Goal: Navigation & Orientation: Understand site structure

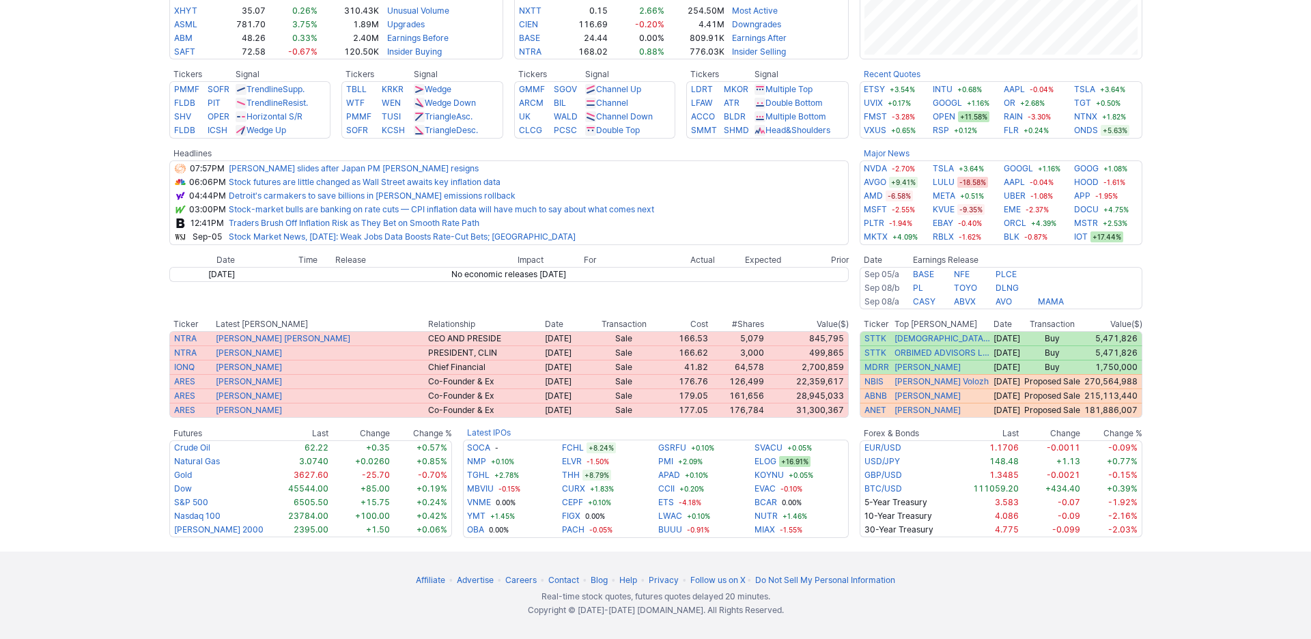
scroll to position [809, 0]
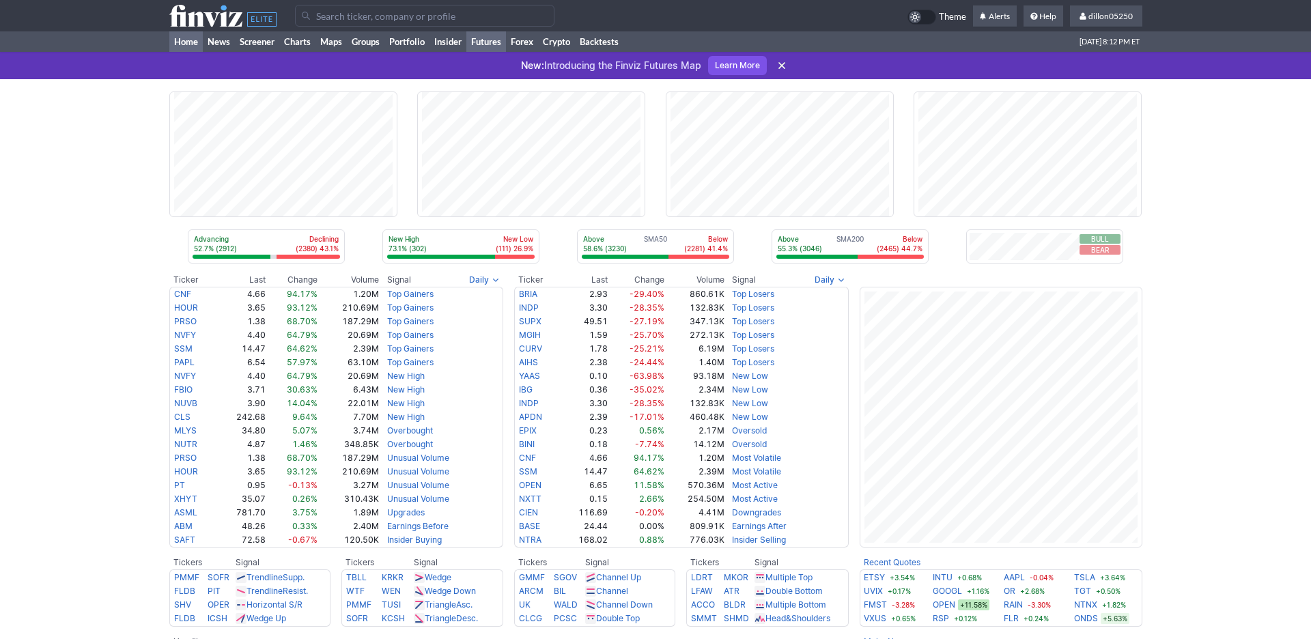
click at [506, 52] on link "Futures" at bounding box center [486, 41] width 40 height 20
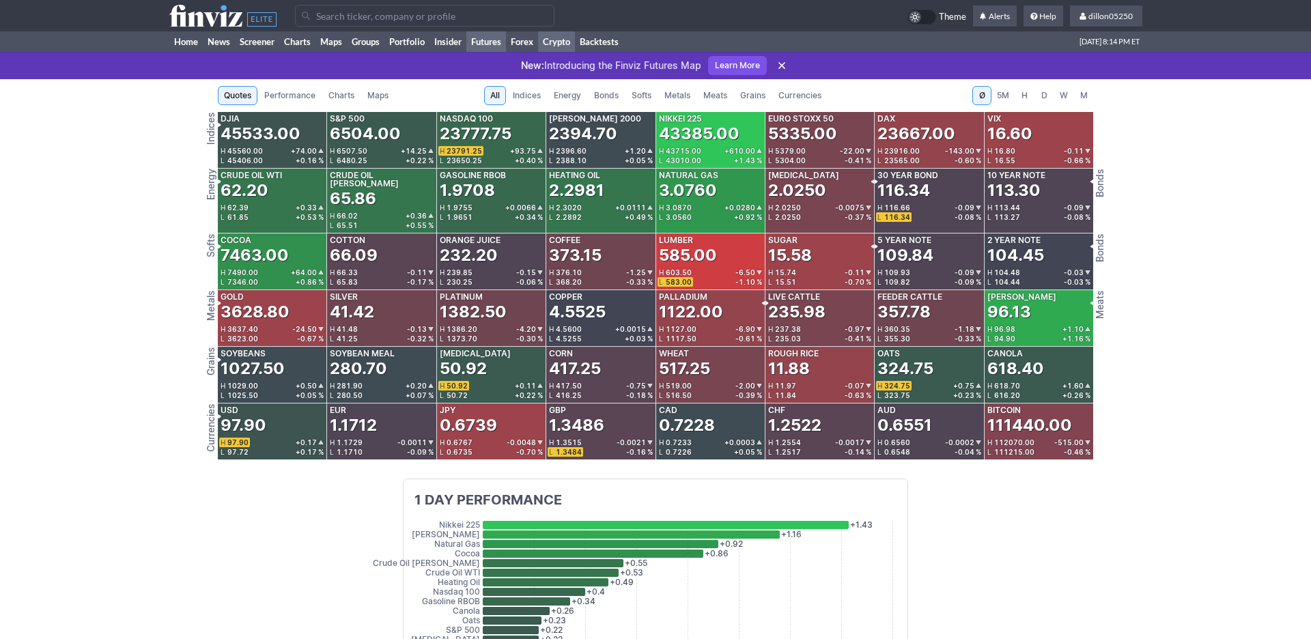
click at [575, 52] on link "Crypto" at bounding box center [556, 41] width 37 height 20
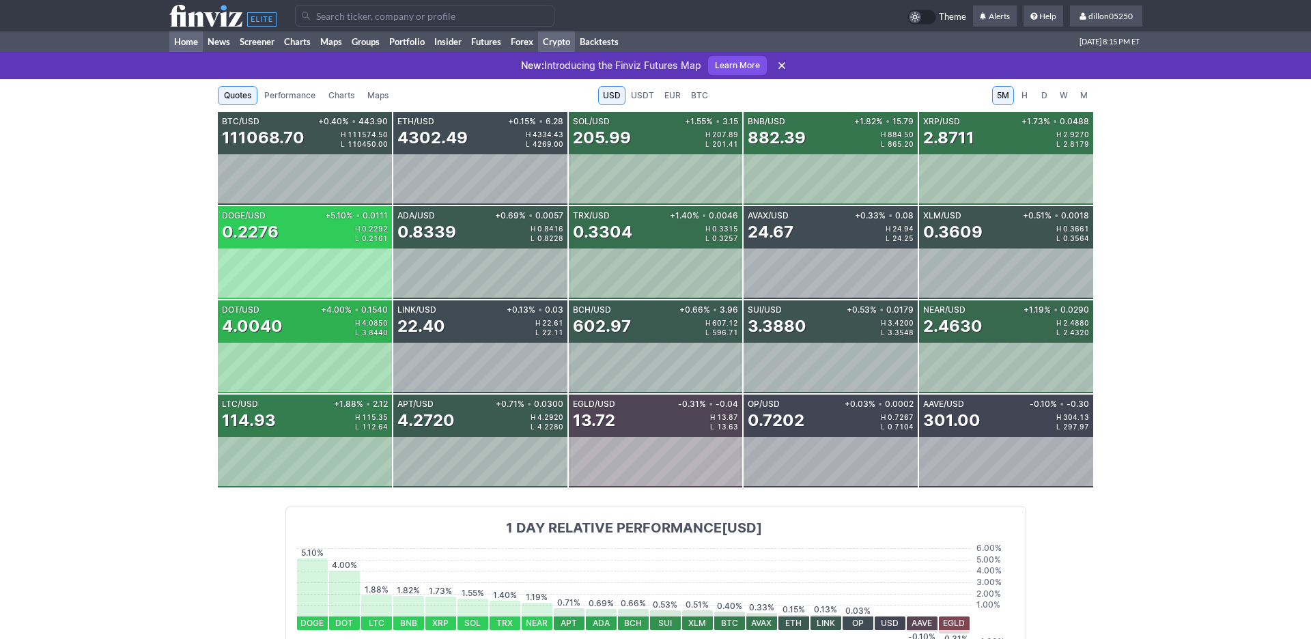
click at [186, 52] on link "Home" at bounding box center [185, 41] width 33 height 20
